Goal: Task Accomplishment & Management: Use online tool/utility

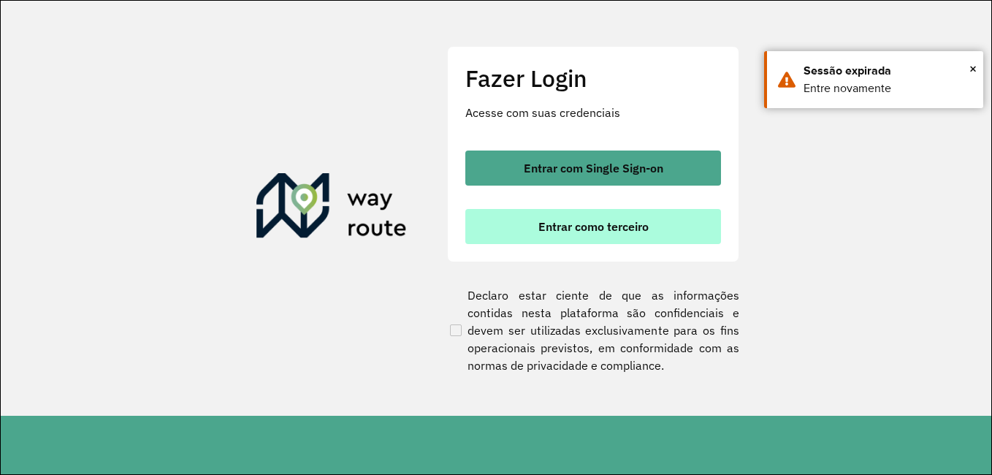
click at [560, 232] on span "Entrar como terceiro" at bounding box center [593, 227] width 110 height 12
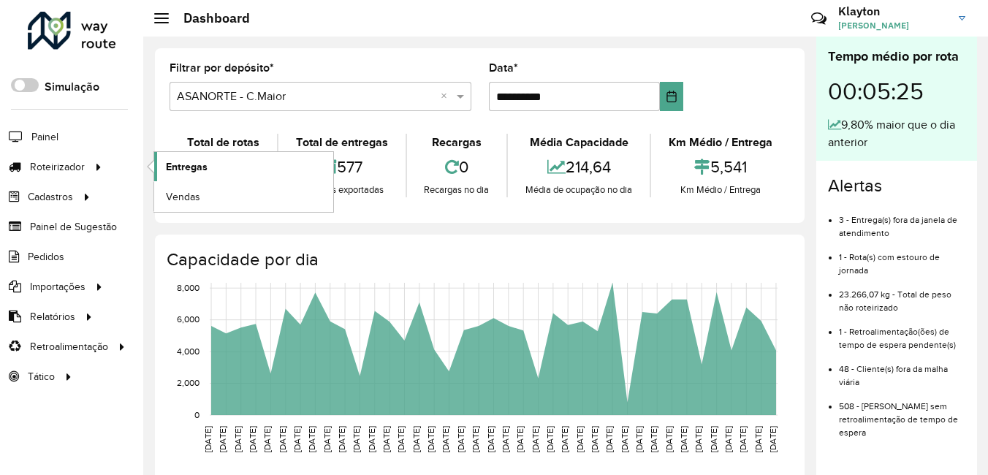
click at [167, 169] on span "Entregas" at bounding box center [187, 166] width 42 height 15
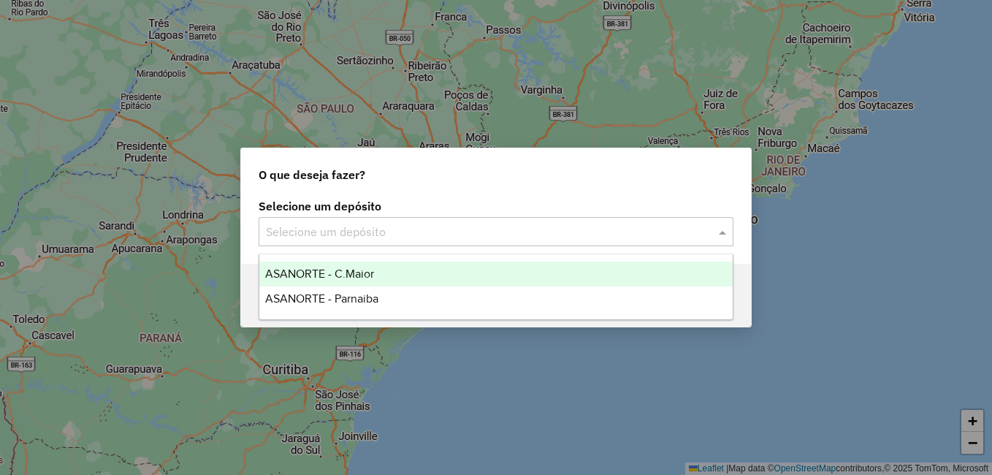
click at [465, 232] on input "text" at bounding box center [481, 233] width 431 height 18
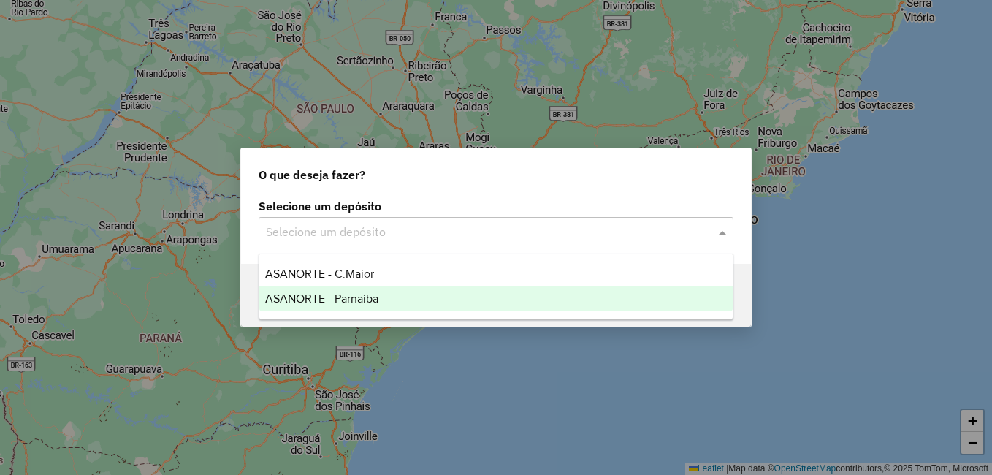
click at [353, 300] on span "ASANORTE - Parnaiba" at bounding box center [321, 298] width 113 height 12
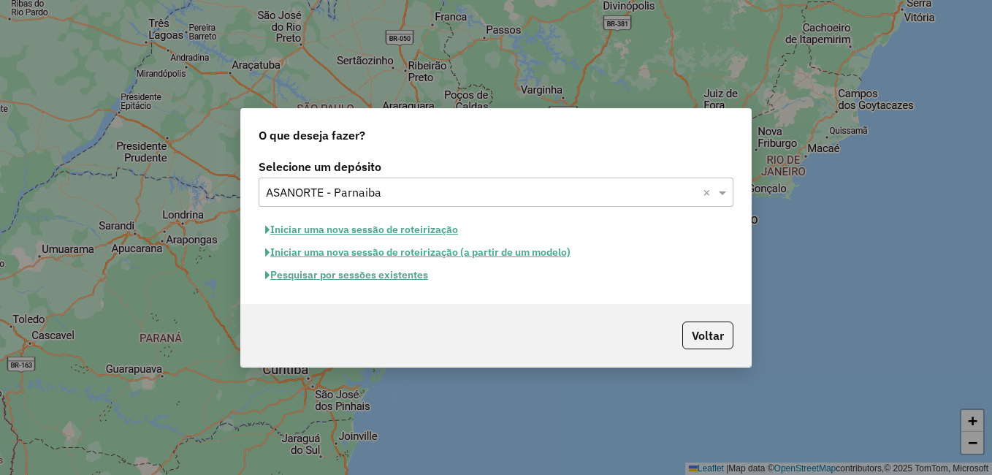
click at [401, 276] on button "Pesquisar por sessões existentes" at bounding box center [347, 275] width 176 height 23
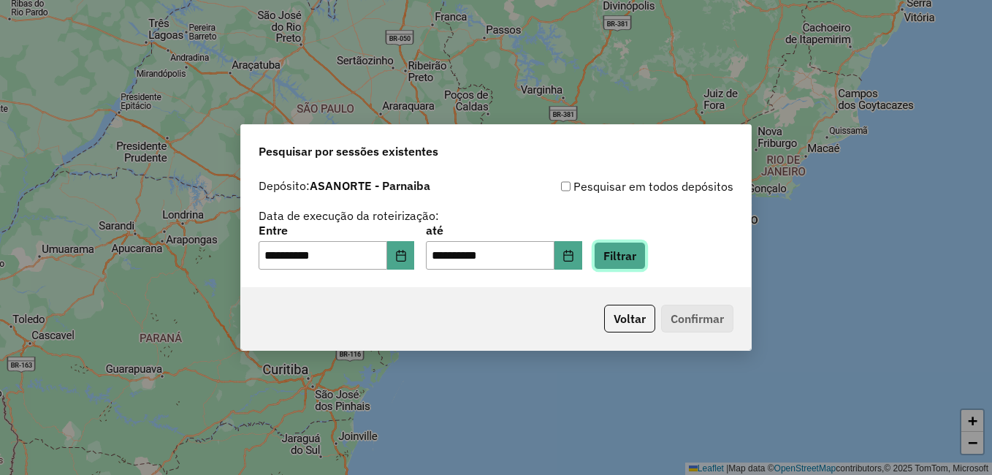
click at [644, 259] on button "Filtrar" at bounding box center [620, 256] width 52 height 28
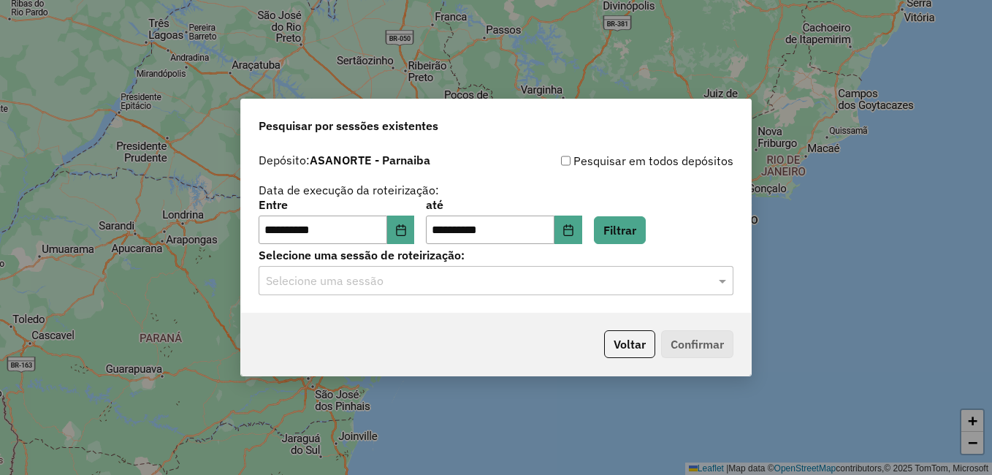
click at [424, 286] on input "text" at bounding box center [481, 281] width 431 height 18
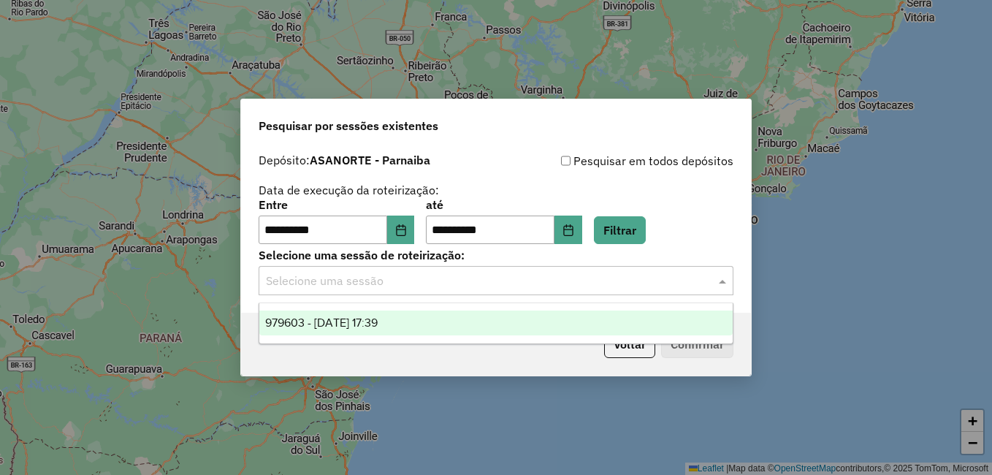
click at [410, 323] on div "979603 - [DATE] 17:39" at bounding box center [495, 322] width 473 height 25
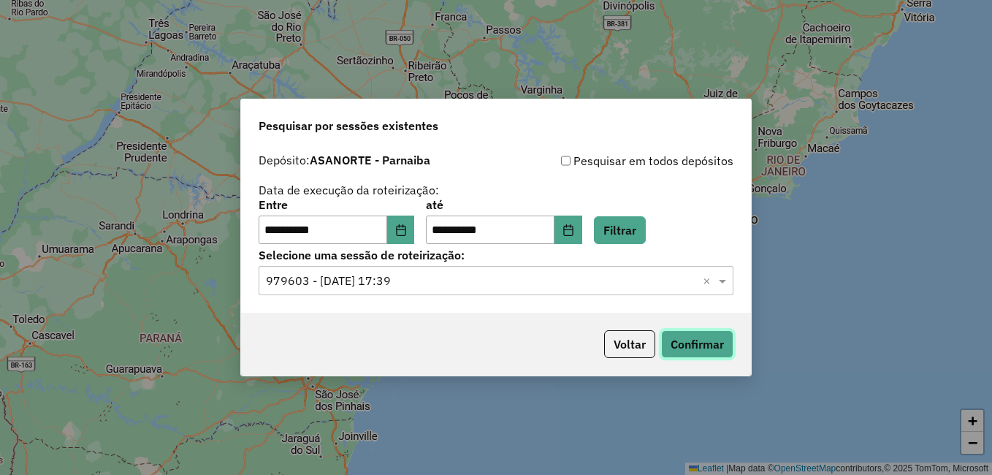
click at [701, 336] on button "Confirmar" at bounding box center [697, 344] width 72 height 28
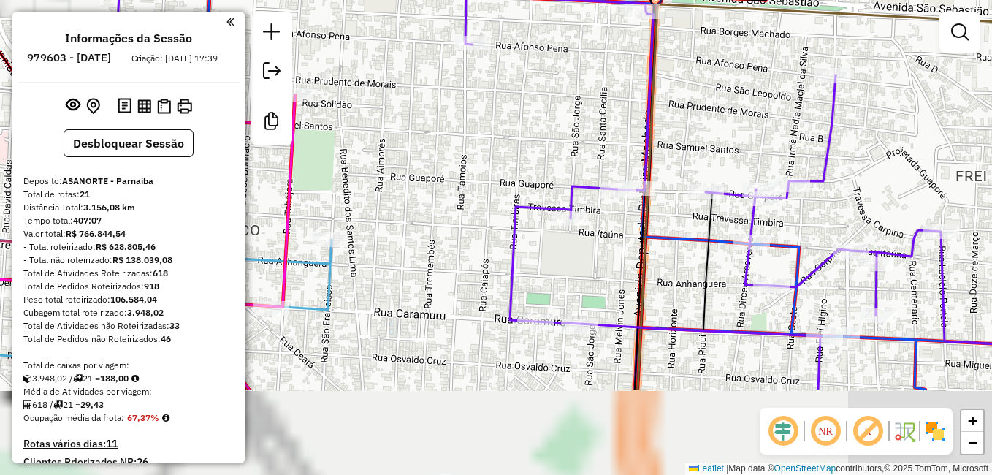
drag, startPoint x: 502, startPoint y: 186, endPoint x: 509, endPoint y: 122, distance: 64.0
click at [509, 122] on div "Janela de atendimento Grade de atendimento Capacidade Transportadoras Veículos …" at bounding box center [496, 237] width 992 height 475
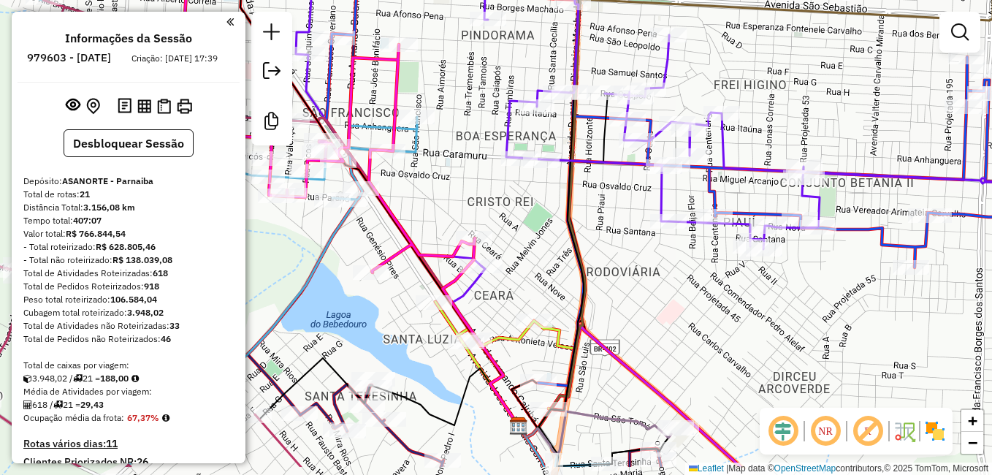
drag, startPoint x: 549, startPoint y: 324, endPoint x: 549, endPoint y: 269, distance: 55.5
click at [549, 269] on div "Janela de atendimento Grade de atendimento Capacidade Transportadoras Veículos …" at bounding box center [496, 237] width 992 height 475
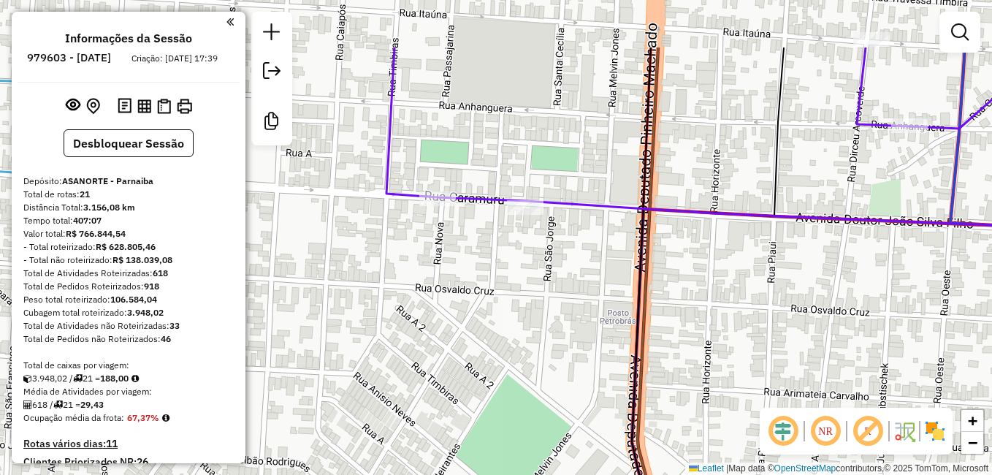
drag, startPoint x: 597, startPoint y: 183, endPoint x: 549, endPoint y: 316, distance: 140.5
click at [551, 316] on div "Janela de atendimento Grade de atendimento Capacidade Transportadoras Veículos …" at bounding box center [496, 237] width 992 height 475
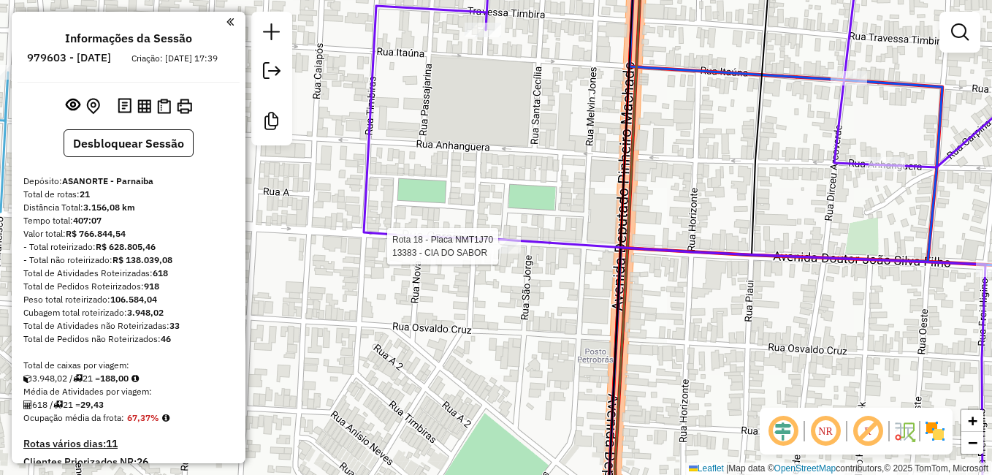
select select "**********"
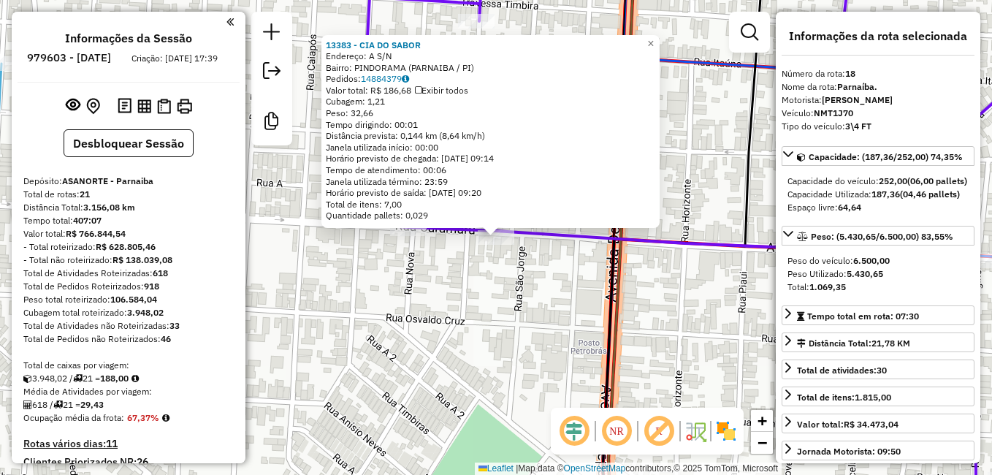
scroll to position [1906, 0]
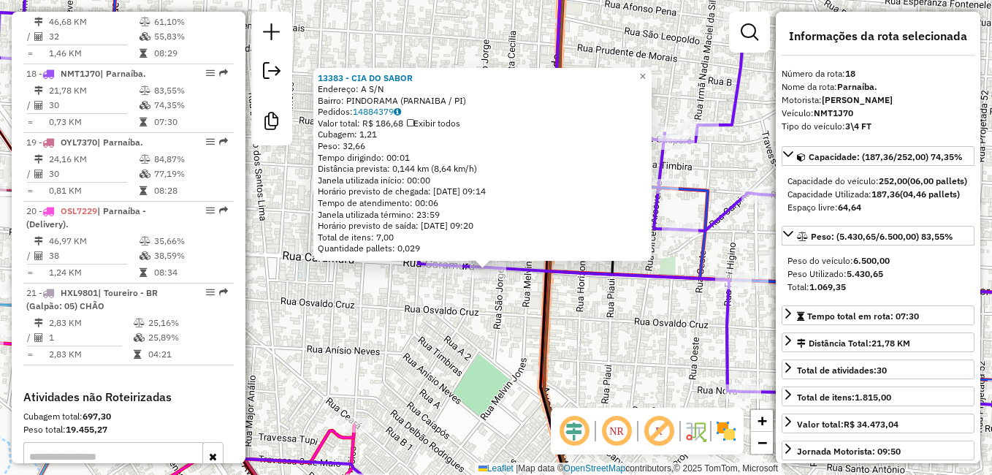
click at [475, 337] on div "13383 - CIA DO SABOR Endereço: A S/N Bairro: PINDORAMA (PARNAIBA / PI) Pedidos:…" at bounding box center [496, 237] width 992 height 475
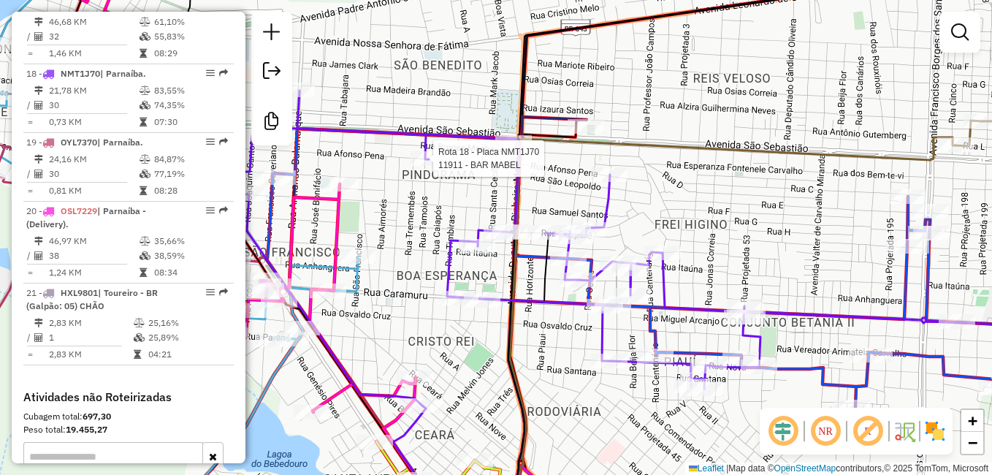
select select "**********"
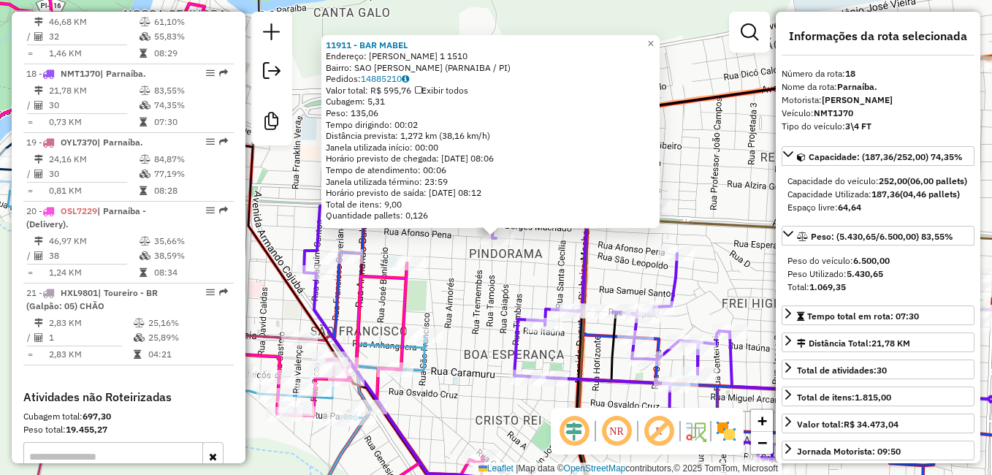
click at [546, 402] on div "11911 - BAR MABEL Endereço: AFONSO PENA 1 1510 Bairro: SAO FRANCISCO DA GUARITA…" at bounding box center [496, 237] width 992 height 475
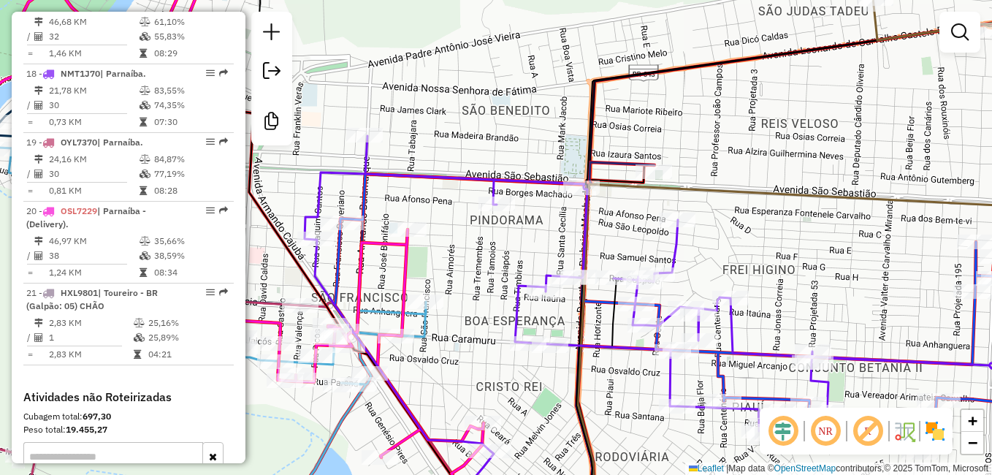
drag, startPoint x: 535, startPoint y: 434, endPoint x: 533, endPoint y: 345, distance: 89.1
click at [533, 346] on div "Janela de atendimento Grade de atendimento Capacidade Transportadoras Veículos …" at bounding box center [496, 237] width 992 height 475
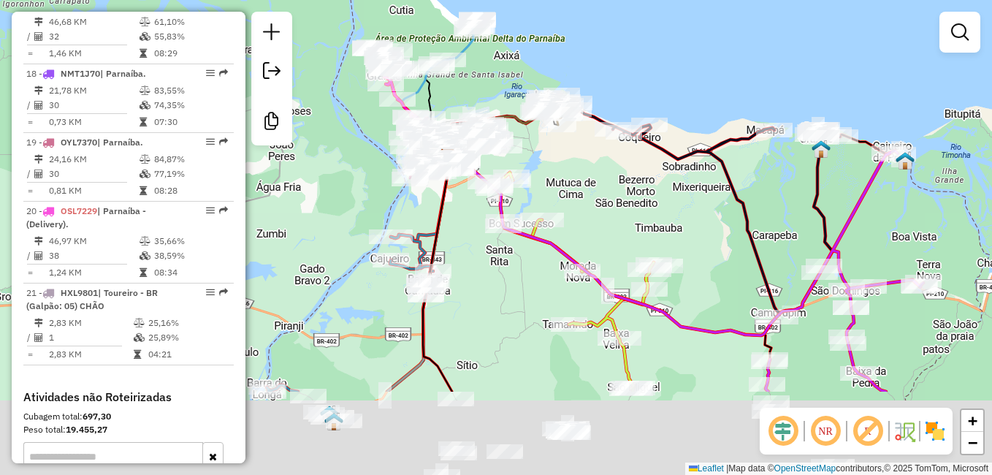
drag, startPoint x: 613, startPoint y: 330, endPoint x: 616, endPoint y: 184, distance: 146.1
click at [617, 191] on div "Janela de atendimento Grade de atendimento Capacidade Transportadoras Veículos …" at bounding box center [496, 237] width 992 height 475
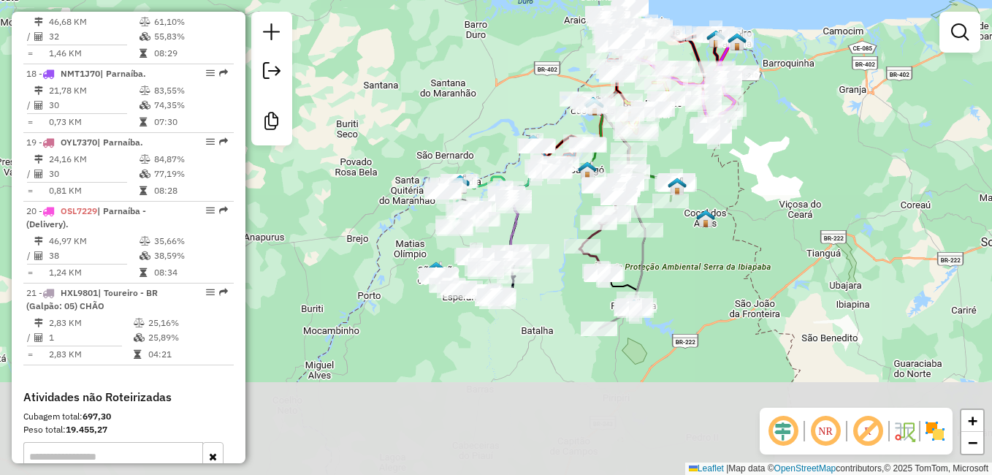
drag, startPoint x: 619, startPoint y: 432, endPoint x: 714, endPoint y: 257, distance: 199.4
click at [714, 259] on div "Janela de atendimento Grade de atendimento Capacidade Transportadoras Veículos …" at bounding box center [496, 237] width 992 height 475
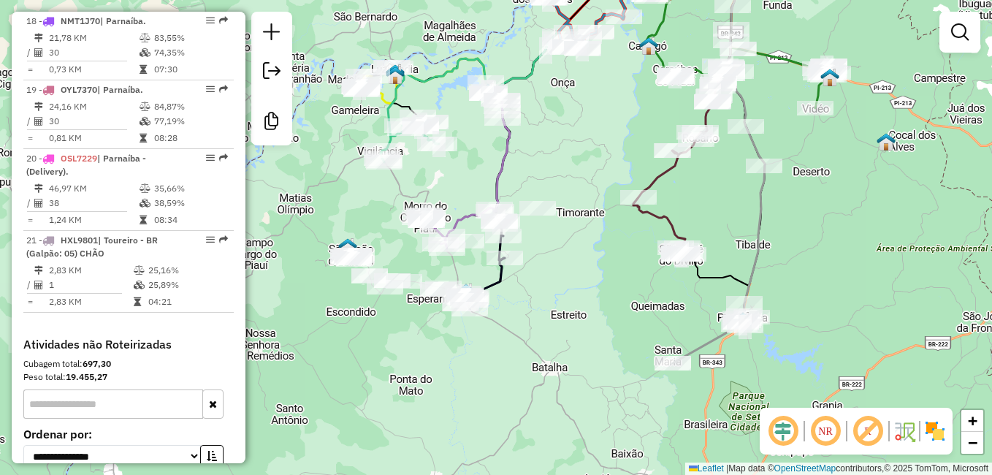
scroll to position [1979, 0]
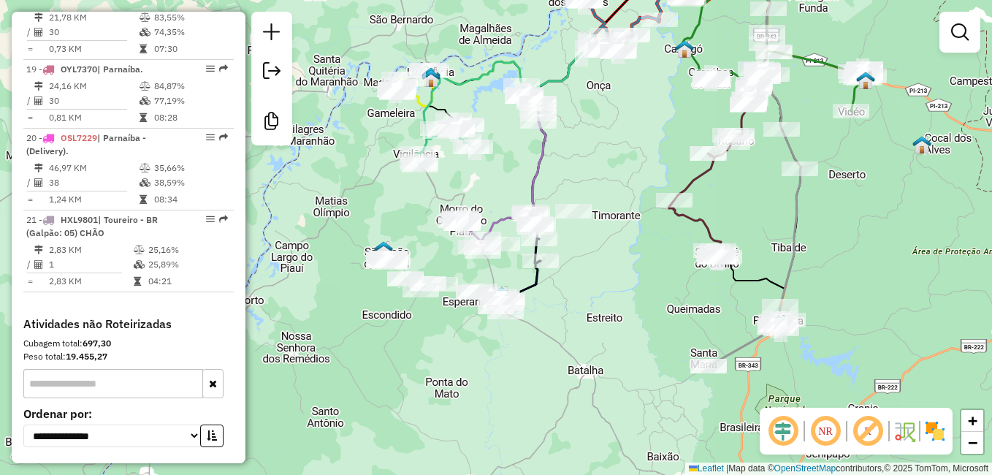
drag, startPoint x: 588, startPoint y: 322, endPoint x: 535, endPoint y: 432, distance: 122.5
click at [535, 432] on div "Janela de atendimento Grade de atendimento Capacidade Transportadoras Veículos …" at bounding box center [496, 237] width 992 height 475
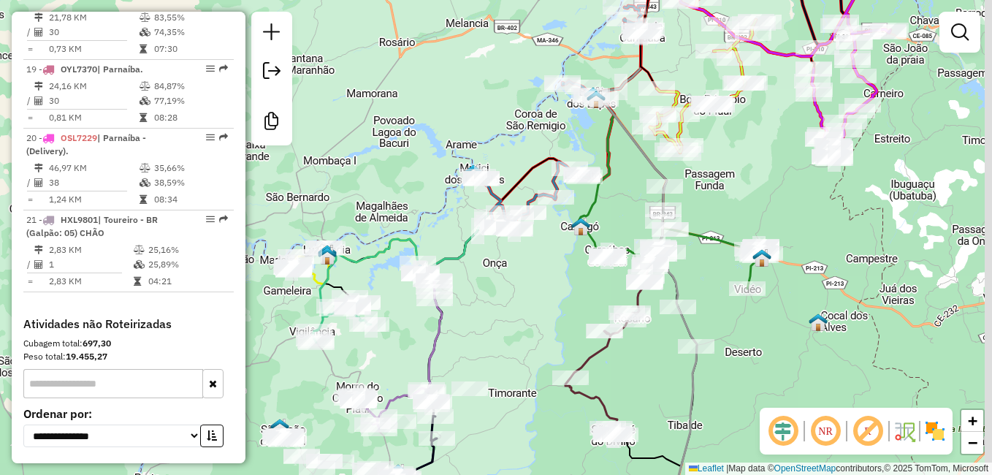
drag, startPoint x: 540, startPoint y: 290, endPoint x: 424, endPoint y: 398, distance: 158.1
click at [424, 398] on div "Janela de atendimento Grade de atendimento Capacidade Transportadoras Veículos …" at bounding box center [496, 237] width 992 height 475
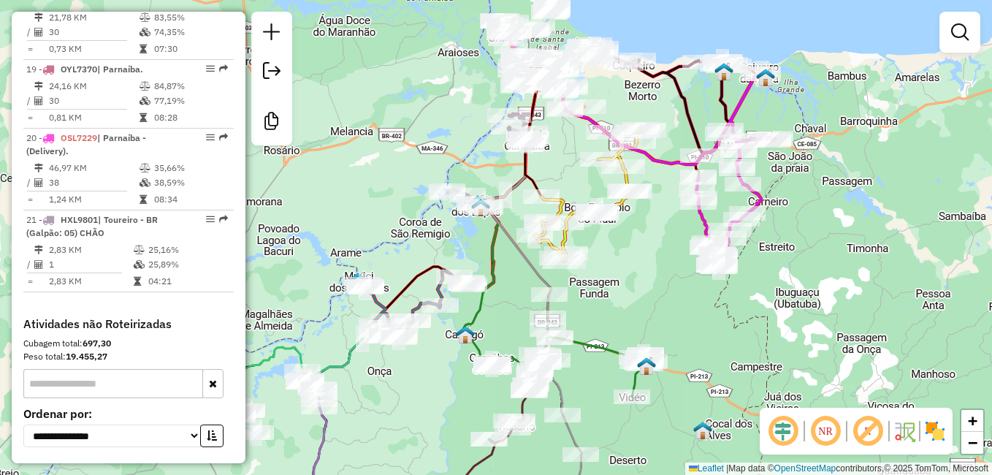
drag, startPoint x: 644, startPoint y: 271, endPoint x: 662, endPoint y: 397, distance: 126.9
click at [662, 397] on div "Janela de atendimento Grade de atendimento Capacidade Transportadoras Veículos …" at bounding box center [496, 237] width 992 height 475
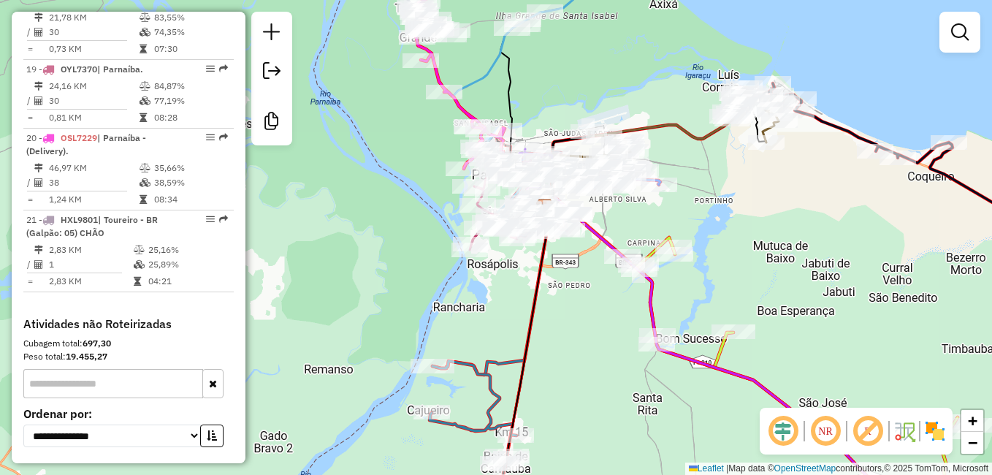
drag, startPoint x: 629, startPoint y: 88, endPoint x: 513, endPoint y: 49, distance: 122.7
click at [514, 50] on div "Janela de atendimento Grade de atendimento Capacidade Transportadoras Veículos …" at bounding box center [496, 237] width 992 height 475
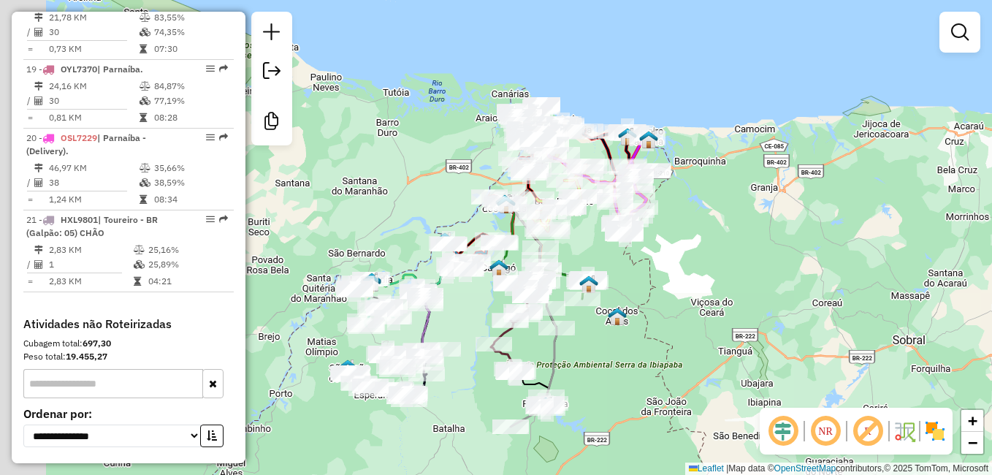
drag, startPoint x: 424, startPoint y: 362, endPoint x: 488, endPoint y: 300, distance: 88.9
click at [497, 293] on div "Janela de atendimento Grade de atendimento Capacidade Transportadoras Veículos …" at bounding box center [496, 237] width 992 height 475
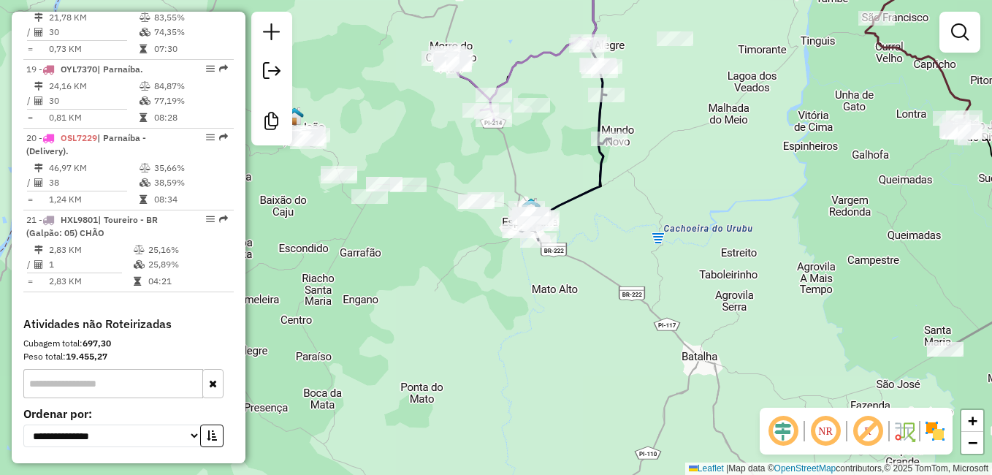
click at [492, 356] on div "Janela de atendimento Grade de atendimento Capacidade Transportadoras Veículos …" at bounding box center [496, 237] width 992 height 475
